Goal: Complete application form

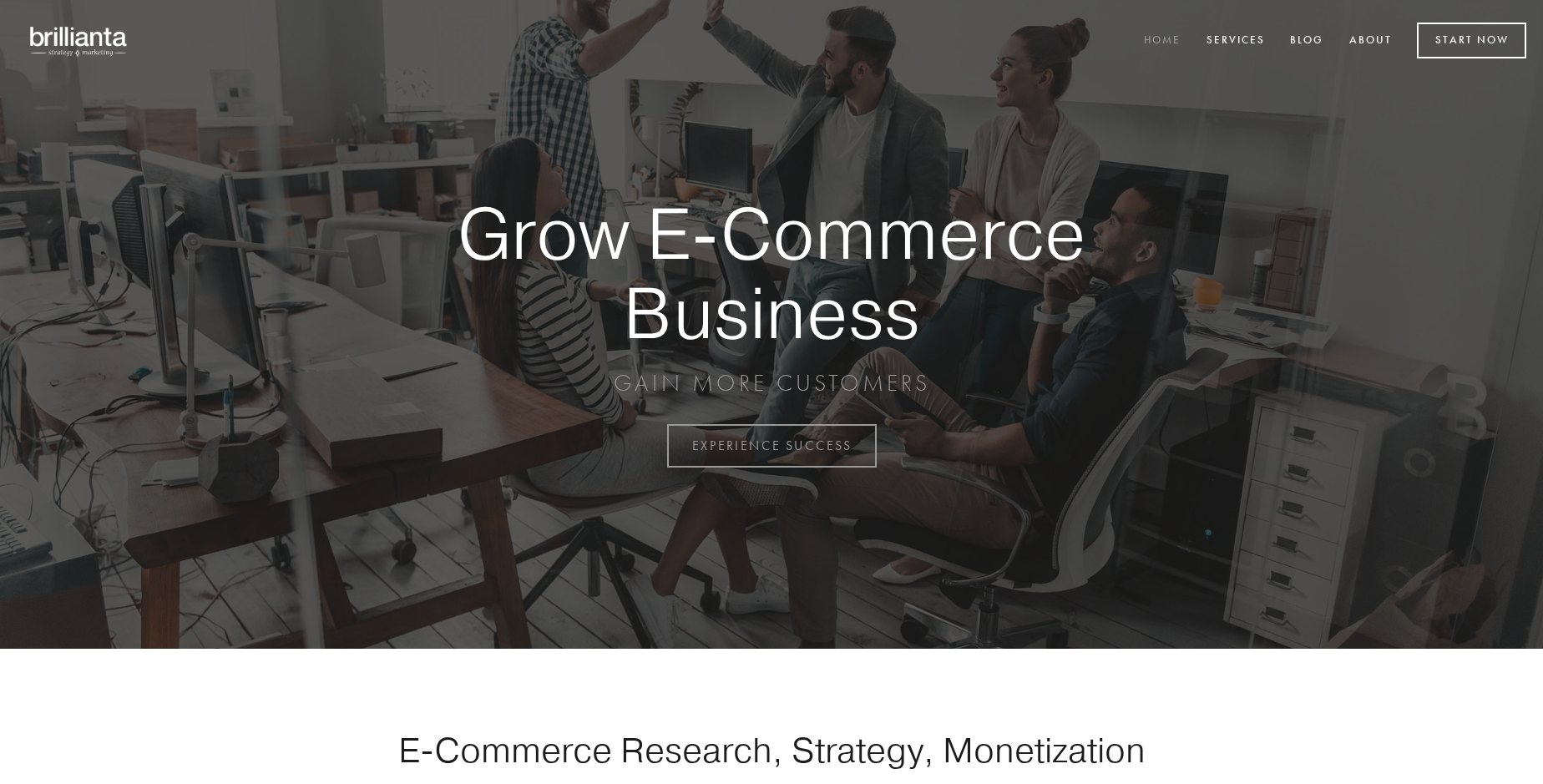
scroll to position [4376, 0]
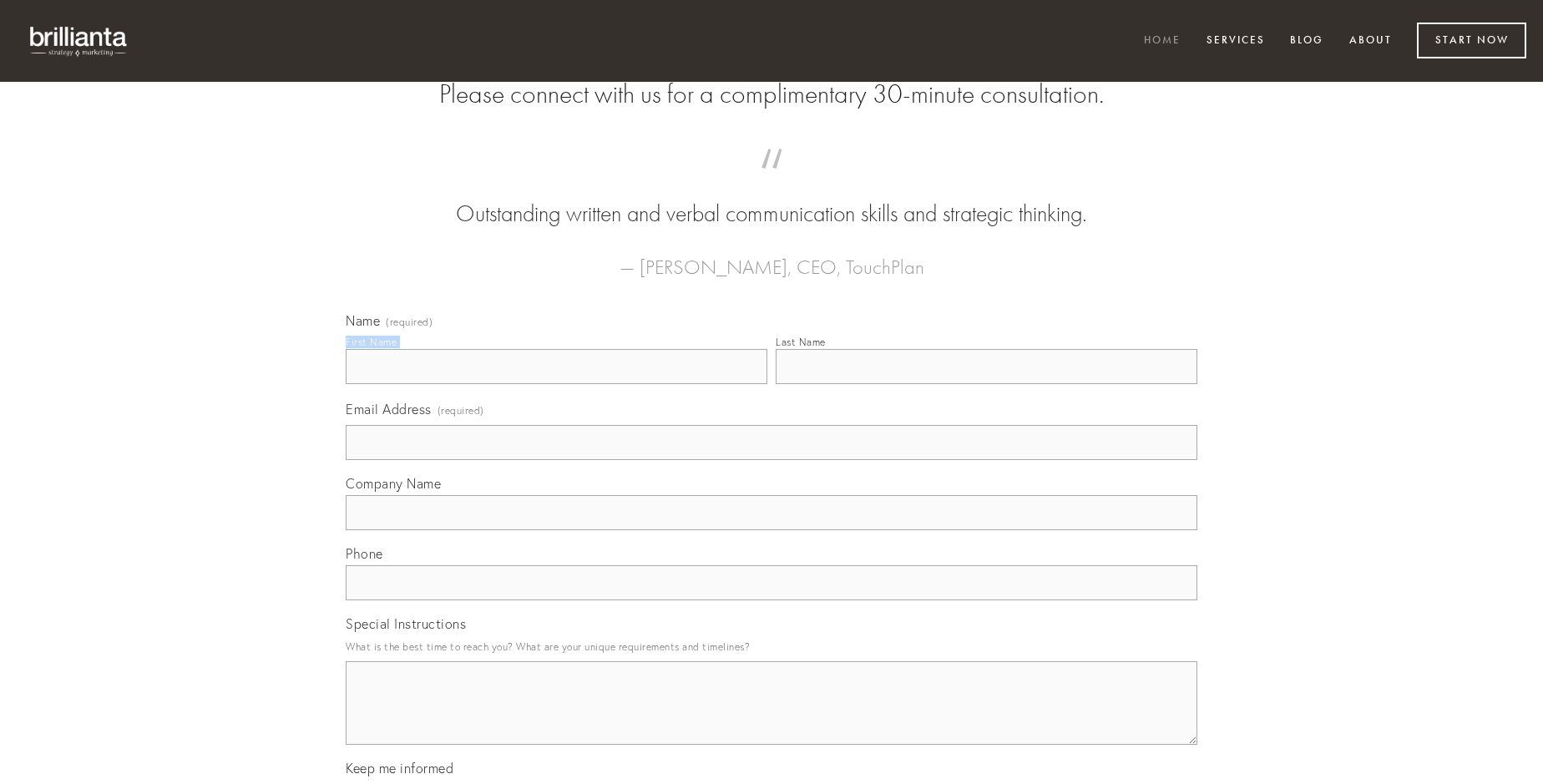
type input "[PERSON_NAME]"
click at [986, 384] on input "Last Name" at bounding box center [986, 366] width 422 height 35
type input "[PERSON_NAME]"
click at [772, 460] on input "Email Address (required)" at bounding box center [772, 442] width 852 height 35
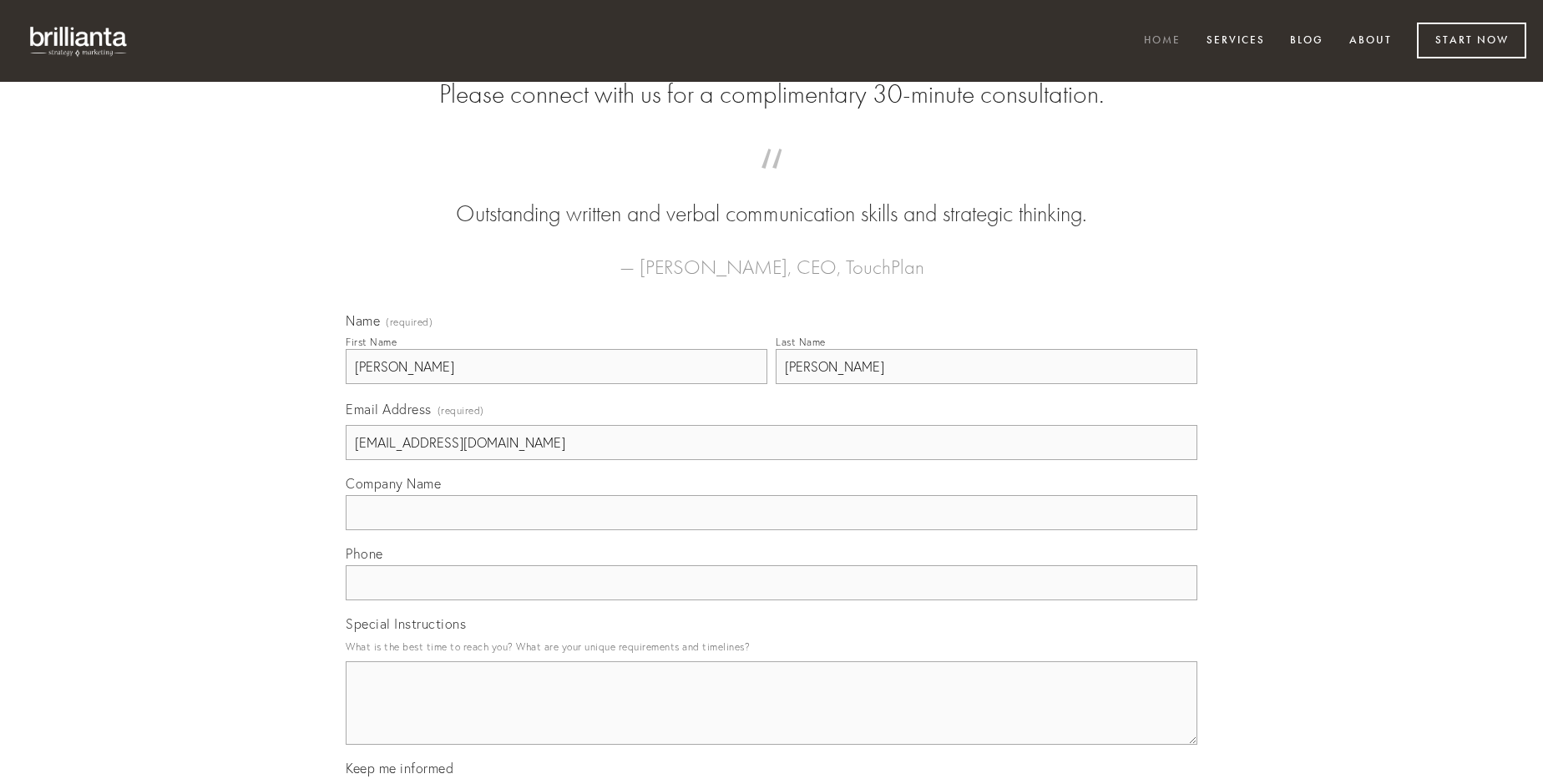
type input "[EMAIL_ADDRESS][DOMAIN_NAME]"
click at [772, 531] on input "Company Name" at bounding box center [772, 513] width 852 height 35
type input "theca"
click at [772, 600] on input "text" at bounding box center [772, 583] width 852 height 35
click at [772, 718] on textarea "Special Instructions" at bounding box center [772, 702] width 852 height 84
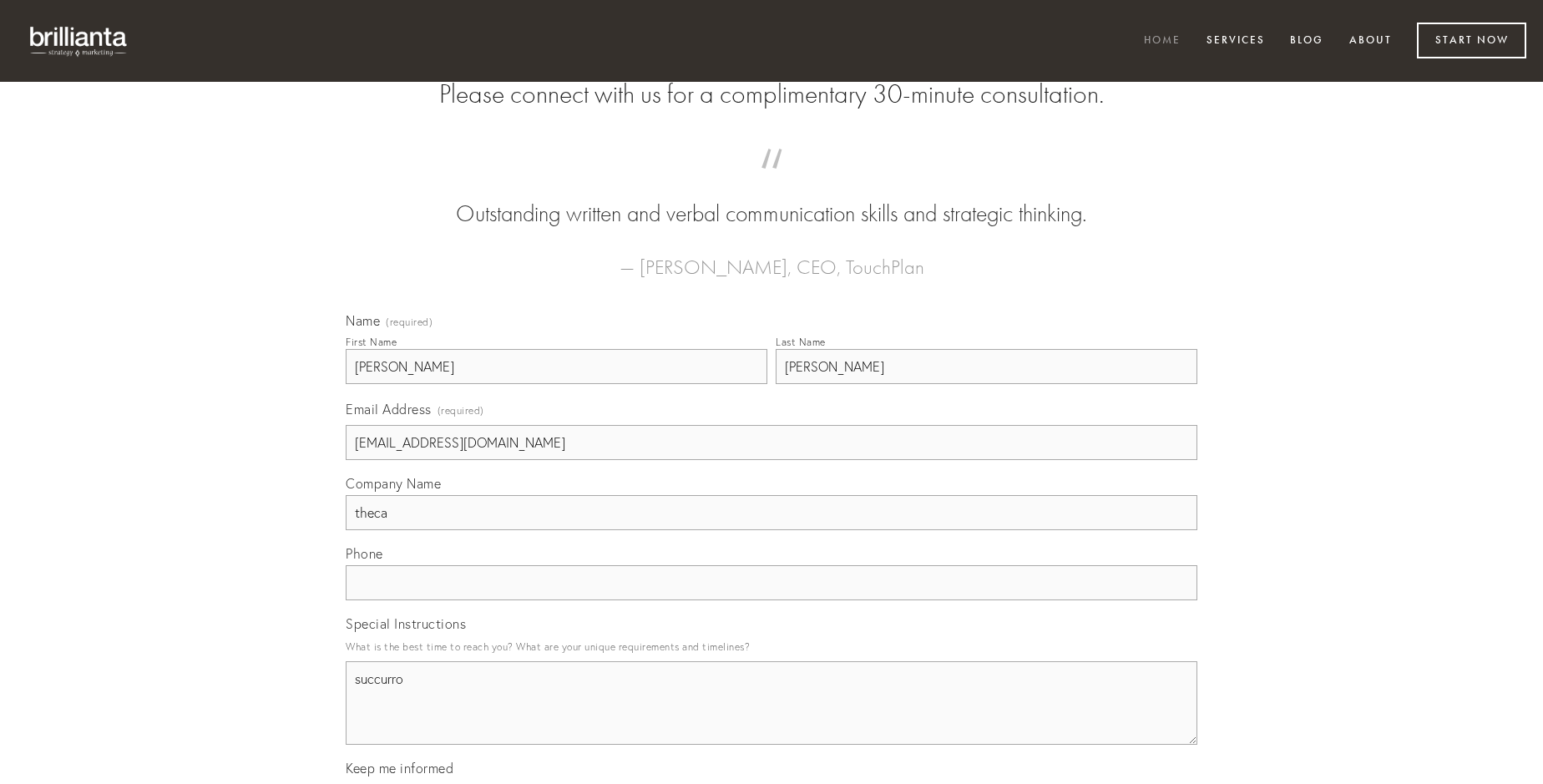
type textarea "succurro"
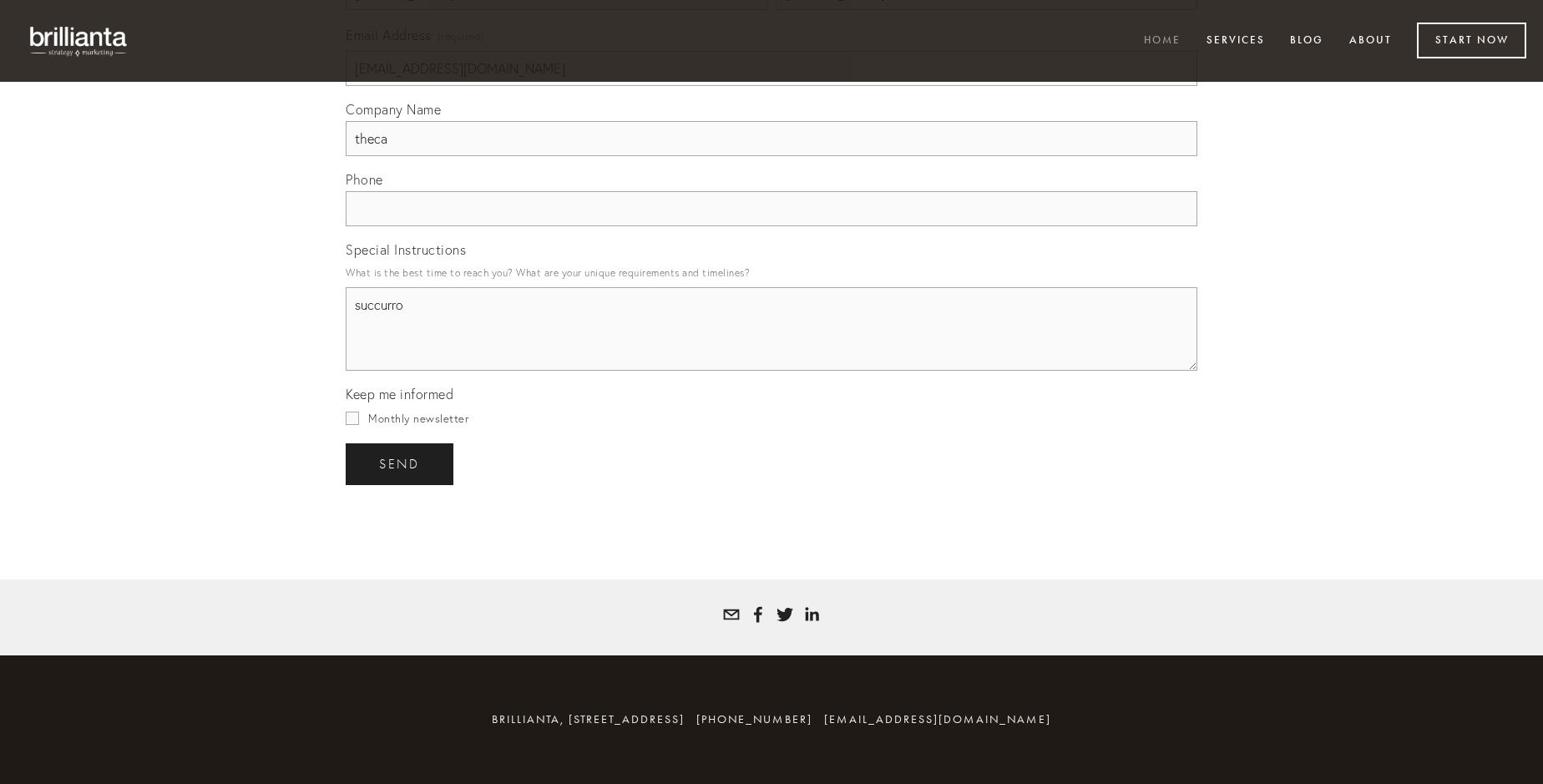
click at [401, 464] on span "send" at bounding box center [400, 464] width 41 height 15
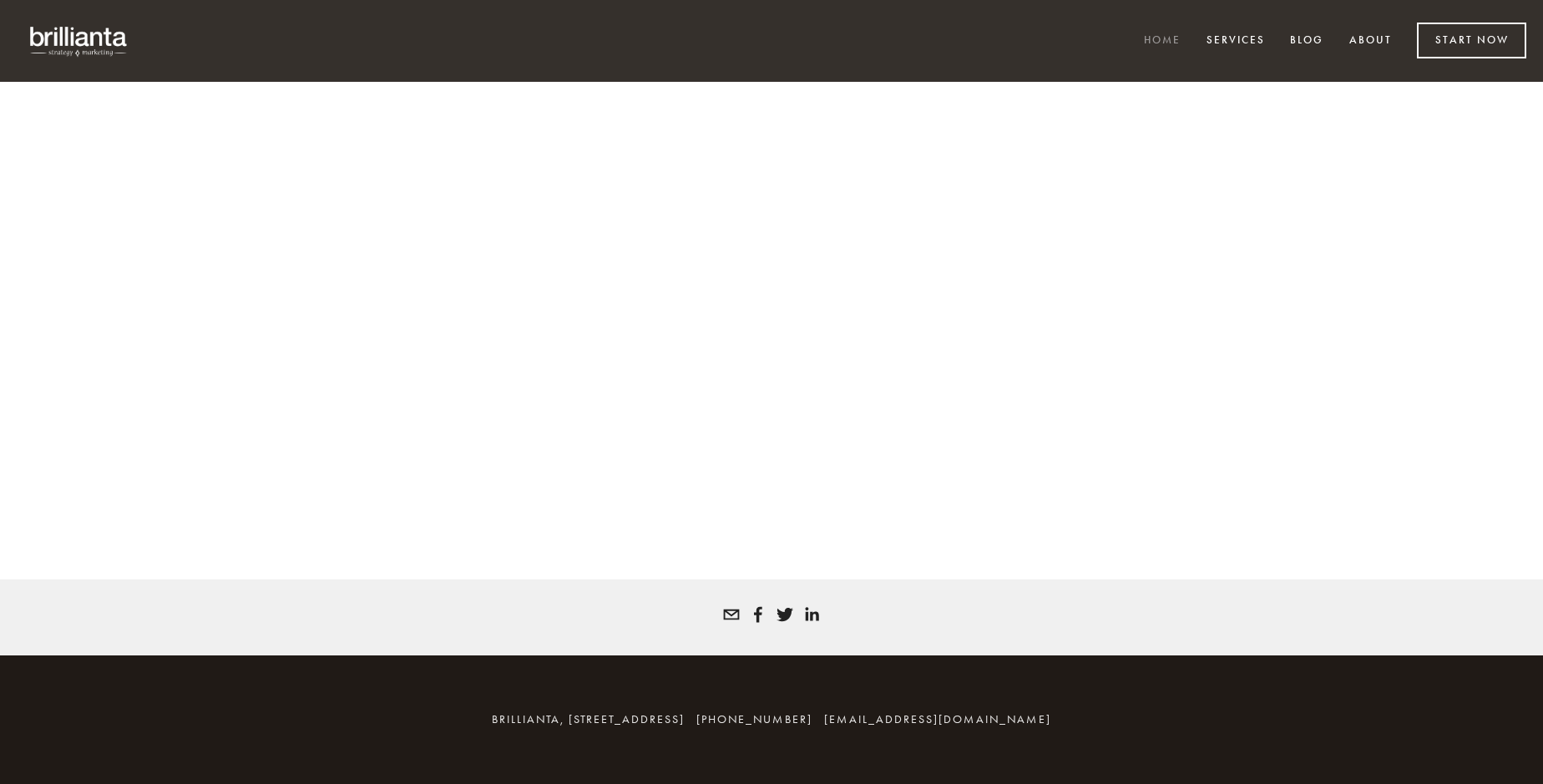
scroll to position [4353, 0]
